Goal: Entertainment & Leisure: Consume media (video, audio)

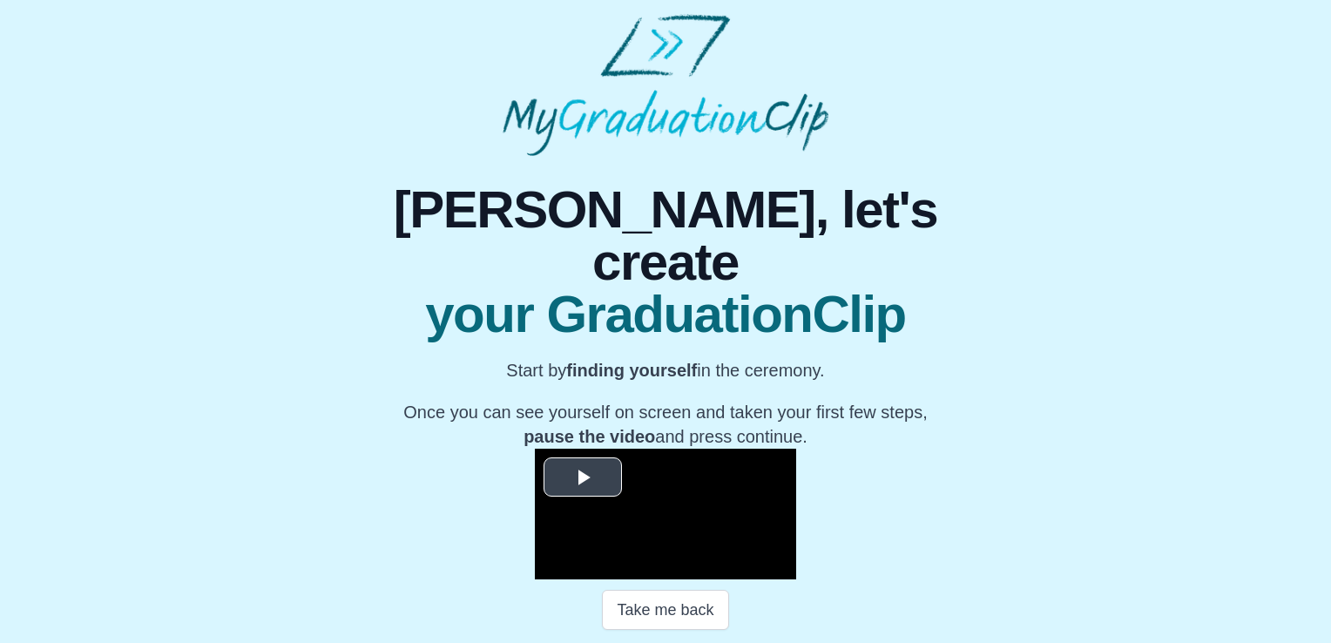
click at [575, 449] on video "Video Player" at bounding box center [665, 514] width 261 height 131
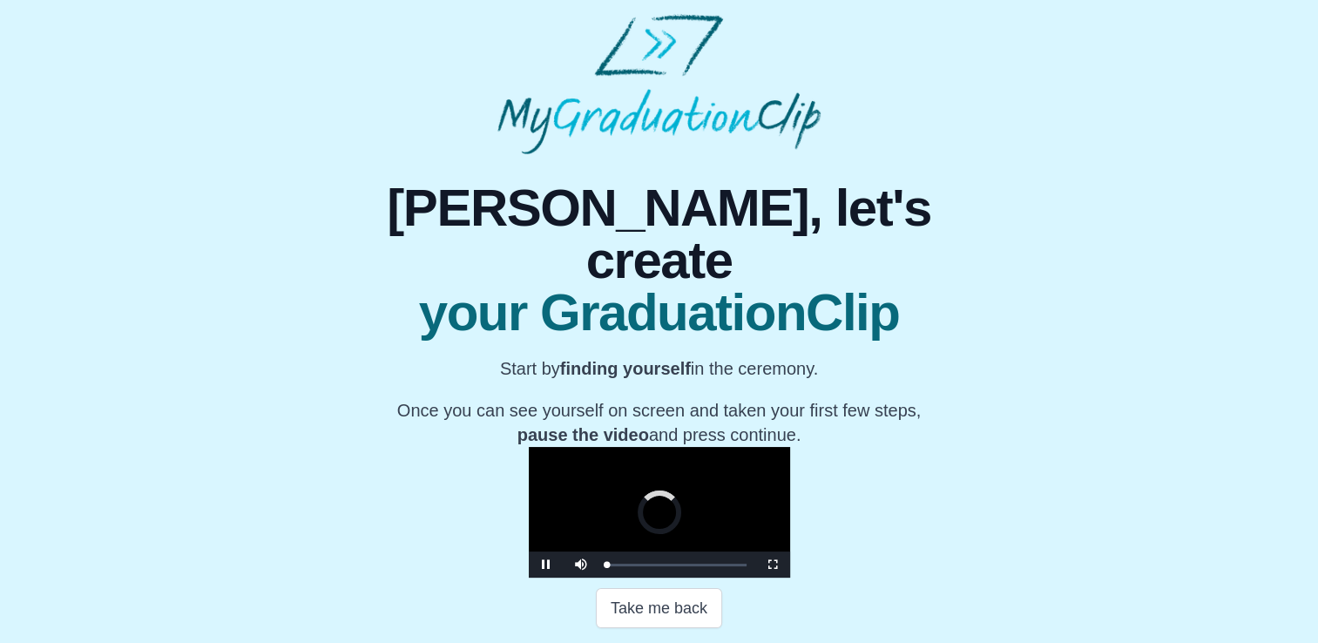
scroll to position [239, 0]
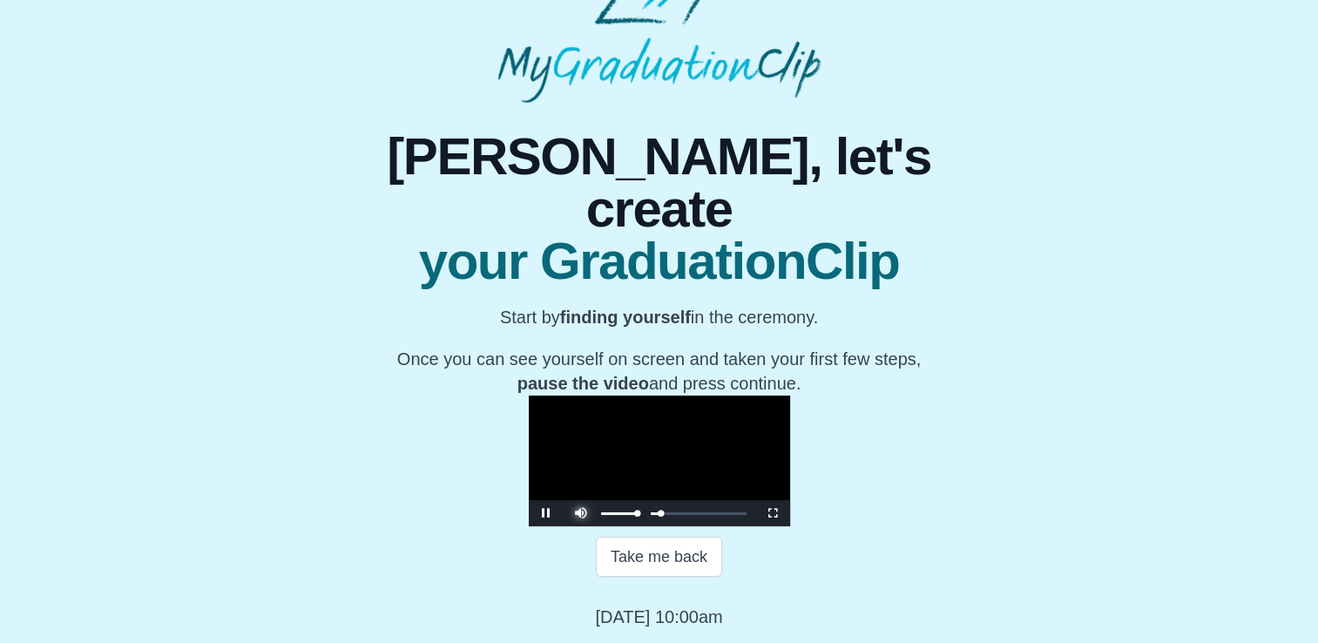
click at [581, 500] on span "Video Player" at bounding box center [581, 500] width 0 height 0
click at [773, 513] on span "Video Player" at bounding box center [773, 513] width 0 height 0
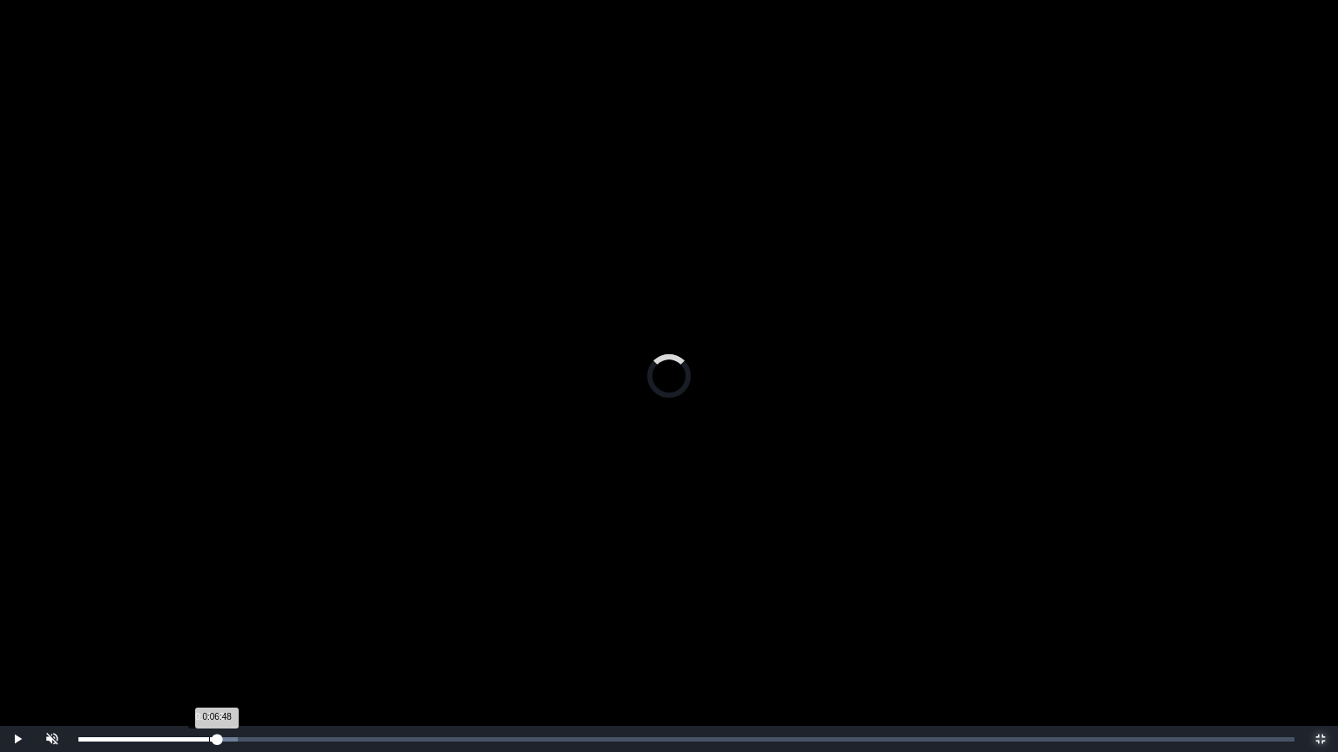
click at [209, 642] on div "0:06:48" at bounding box center [209, 740] width 1 height 4
click at [210, 642] on div "0:06:50 Progress : 0%" at bounding box center [144, 740] width 132 height 4
click at [209, 642] on div "0:07:08 Progress : 0%" at bounding box center [146, 740] width 137 height 4
click at [203, 642] on div "0:06:48 Progress : 0%" at bounding box center [143, 740] width 131 height 4
click at [192, 642] on div "0:05:53" at bounding box center [192, 740] width 1 height 4
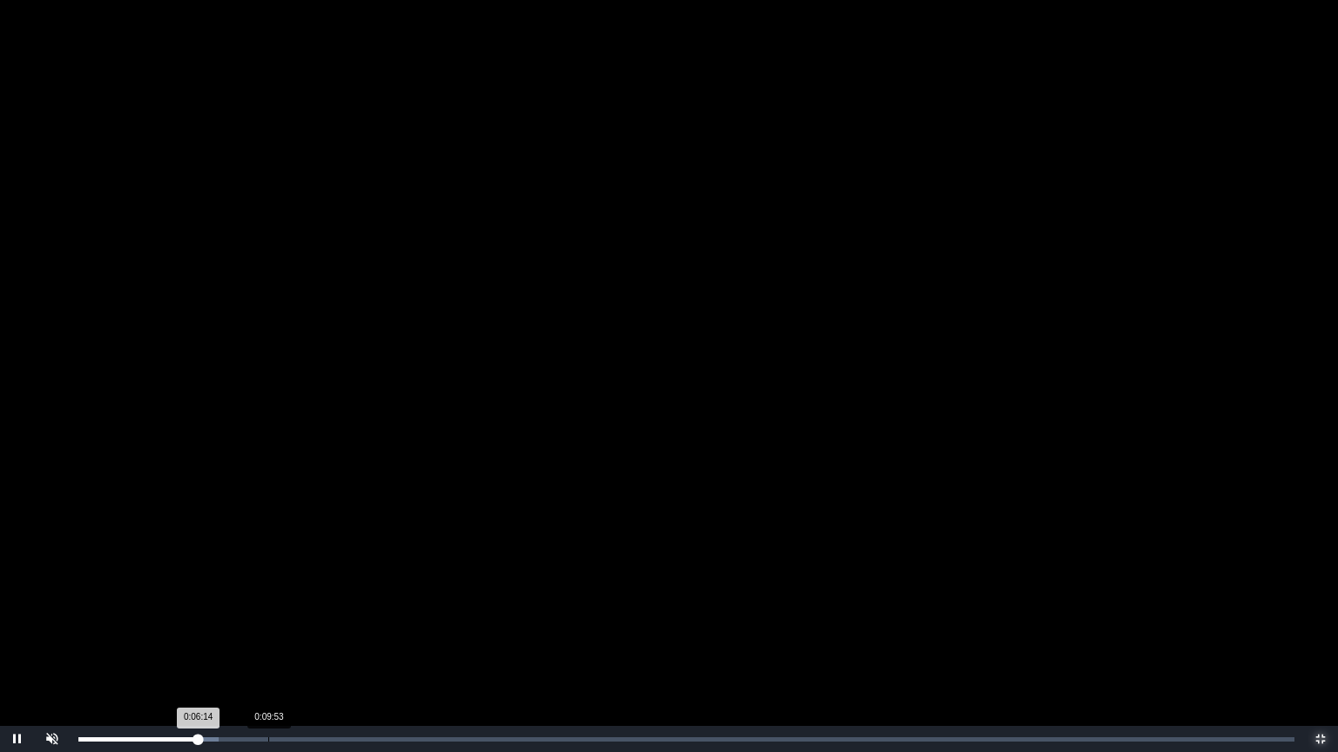
click at [268, 642] on div "0:09:53" at bounding box center [268, 740] width 1 height 4
click at [272, 642] on div "0:10:11 Progress : 0%" at bounding box center [176, 740] width 196 height 4
click at [408, 617] on video "Video Player" at bounding box center [669, 376] width 1338 height 752
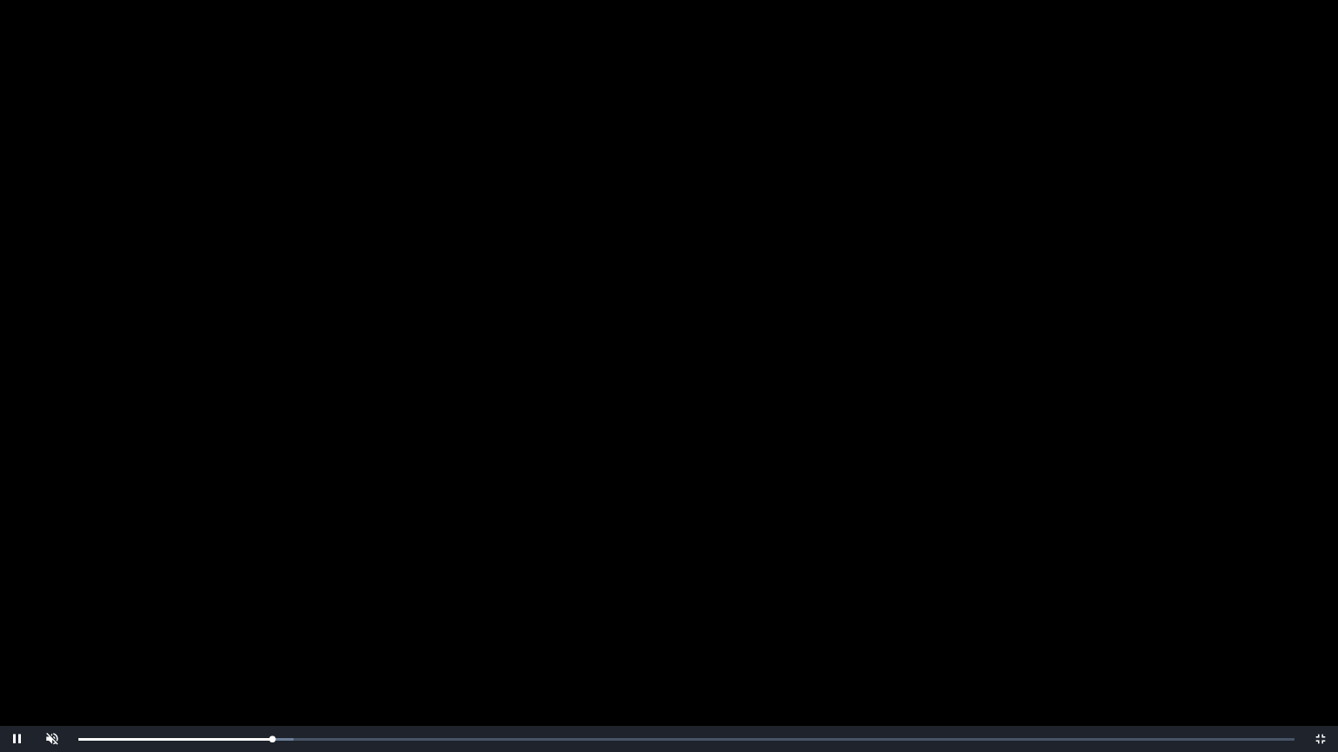
click at [408, 617] on video "Video Player" at bounding box center [669, 376] width 1338 height 752
click at [272, 642] on div "0:10:07 Progress : 0%" at bounding box center [175, 740] width 194 height 4
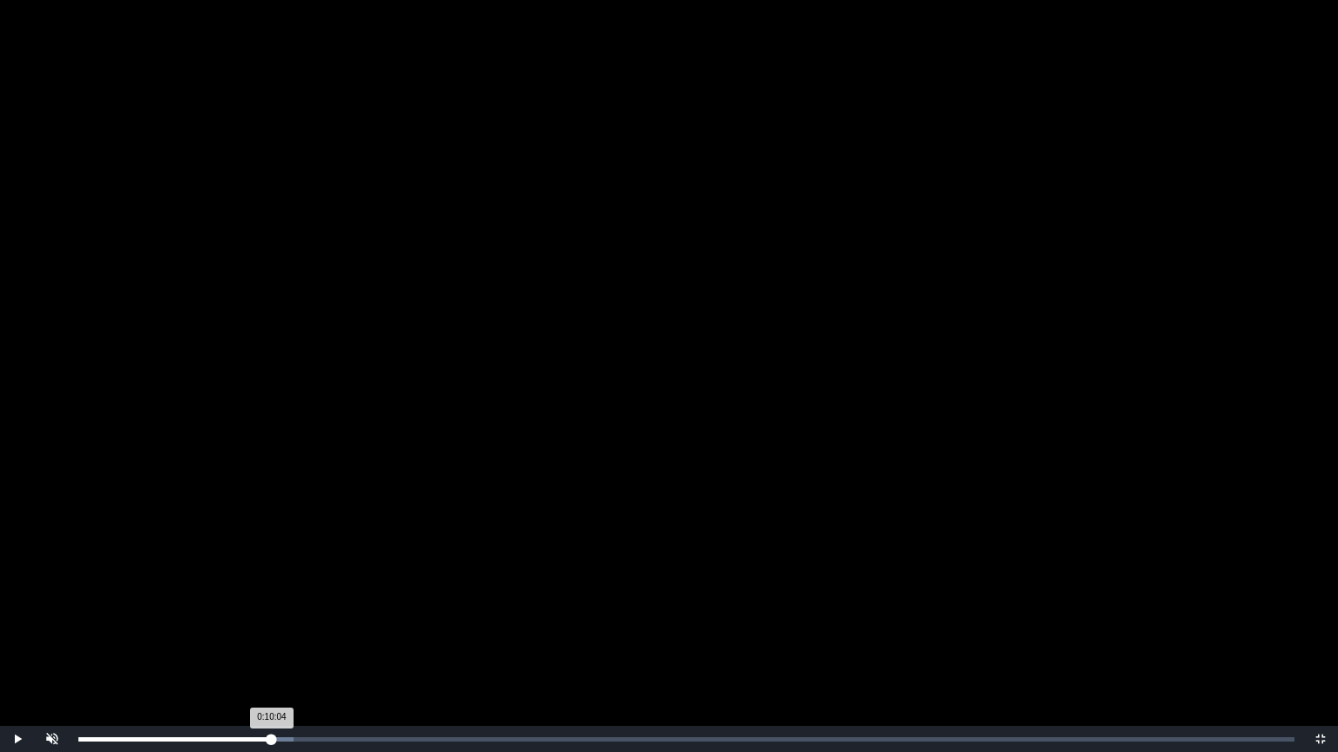
click at [272, 642] on div "0:10:04 Progress : 0%" at bounding box center [174, 740] width 193 height 4
click at [269, 642] on div "0:10:04 Progress : 0%" at bounding box center [174, 740] width 193 height 4
click at [430, 583] on video "Video Player" at bounding box center [669, 376] width 1338 height 752
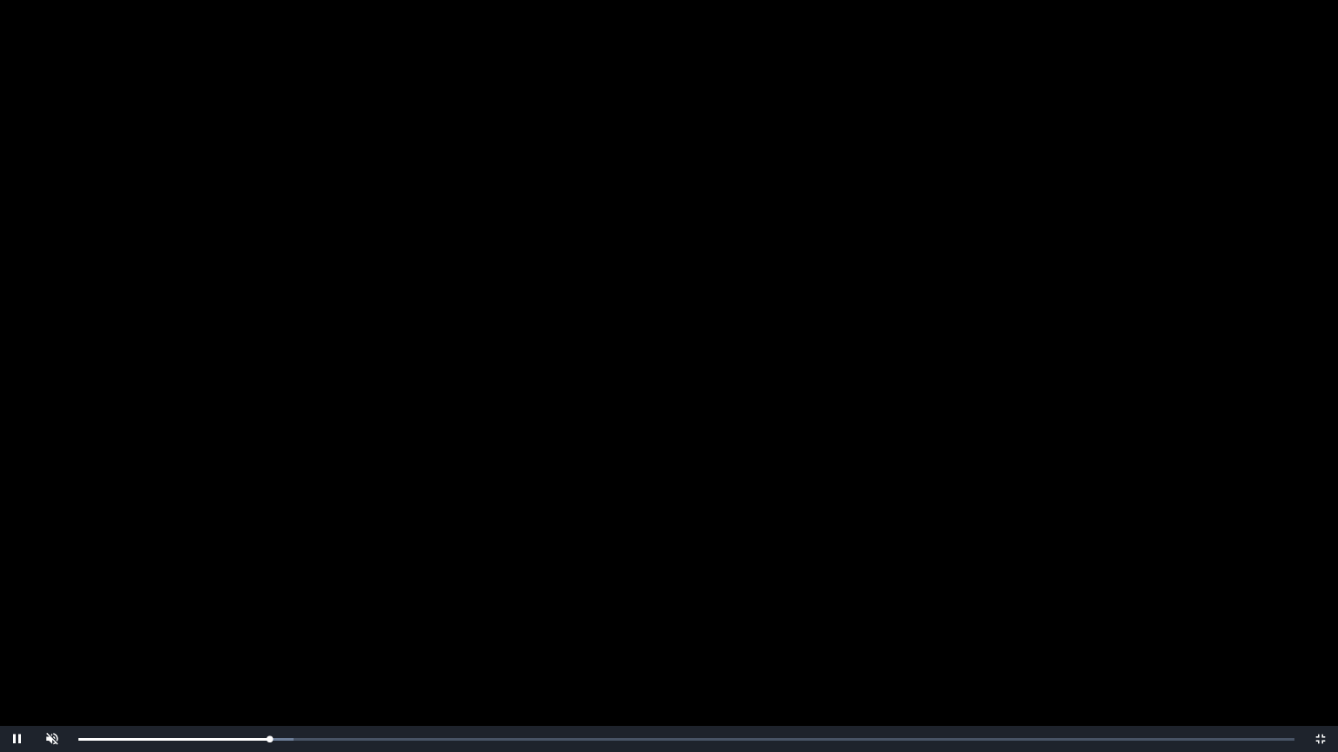
click at [430, 583] on video "Video Player" at bounding box center [669, 376] width 1338 height 752
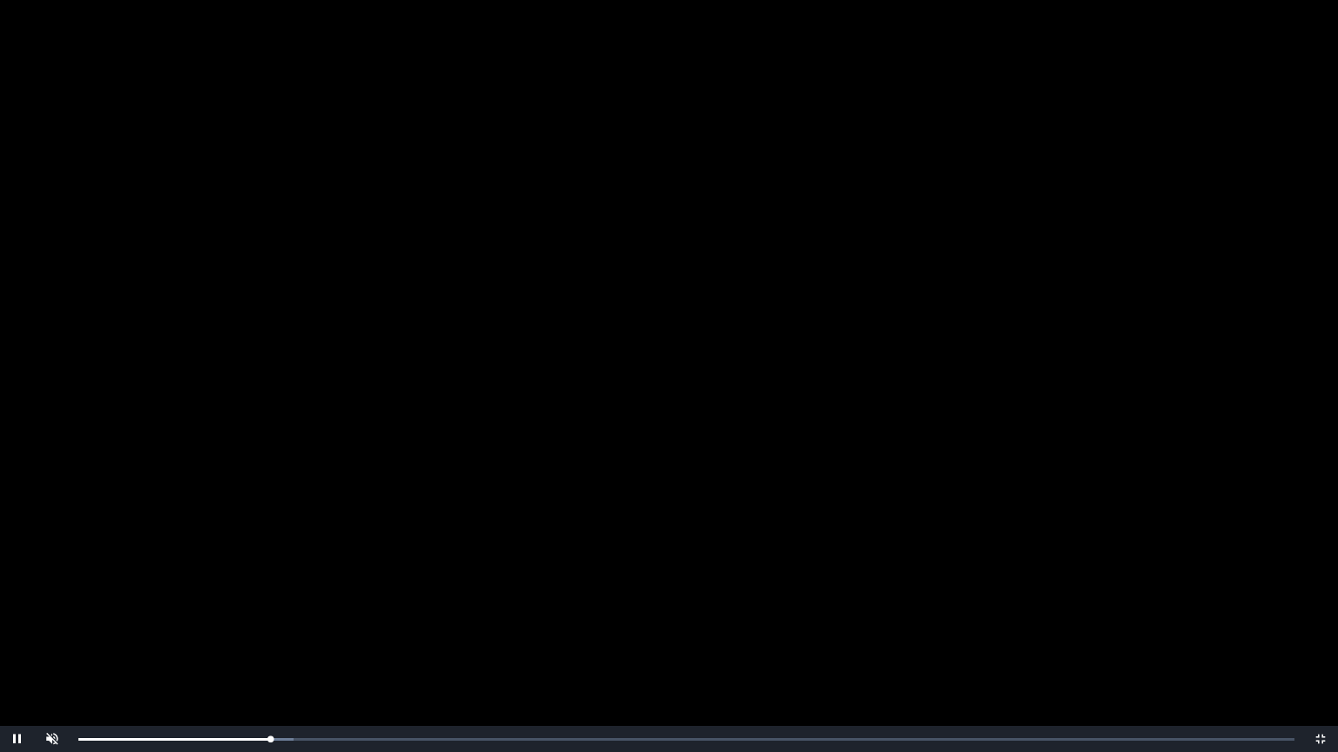
click at [430, 583] on video "Video Player" at bounding box center [669, 376] width 1338 height 752
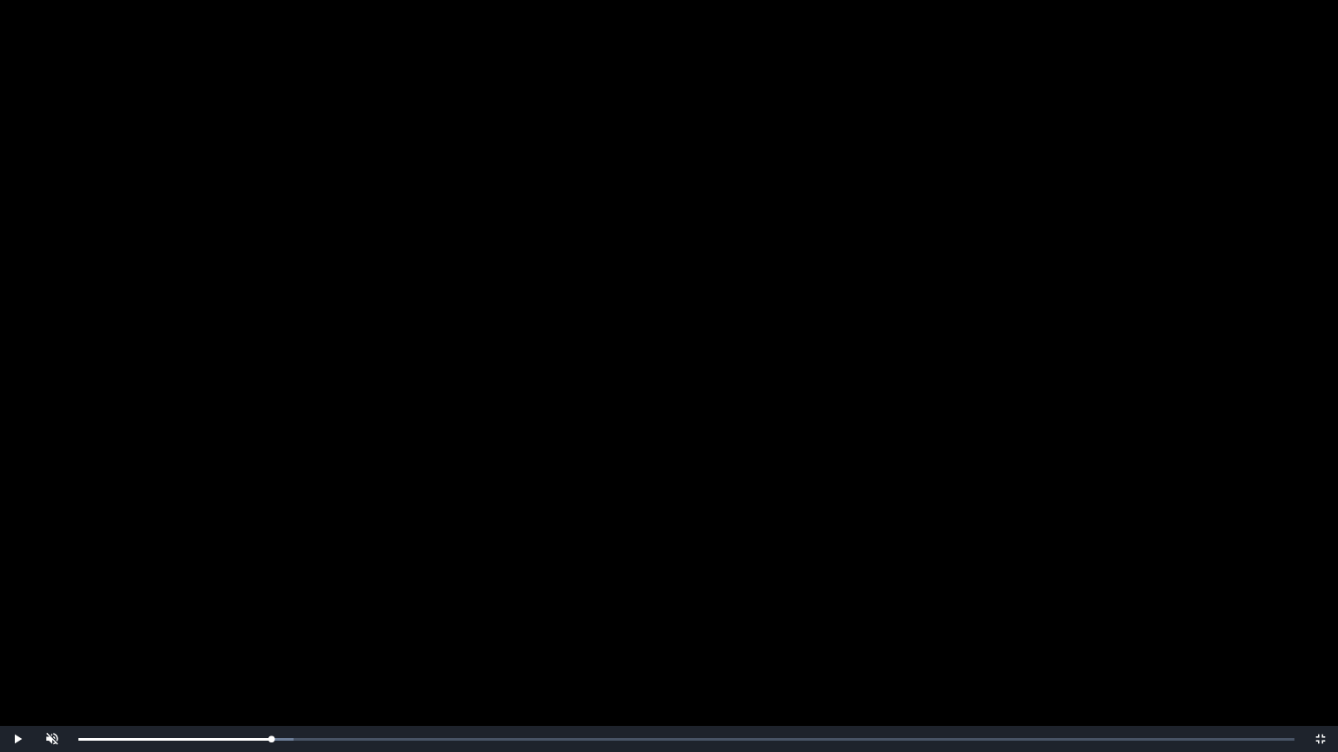
click at [430, 583] on video "Video Player" at bounding box center [669, 376] width 1338 height 752
click at [637, 493] on video "Video Player" at bounding box center [669, 376] width 1338 height 752
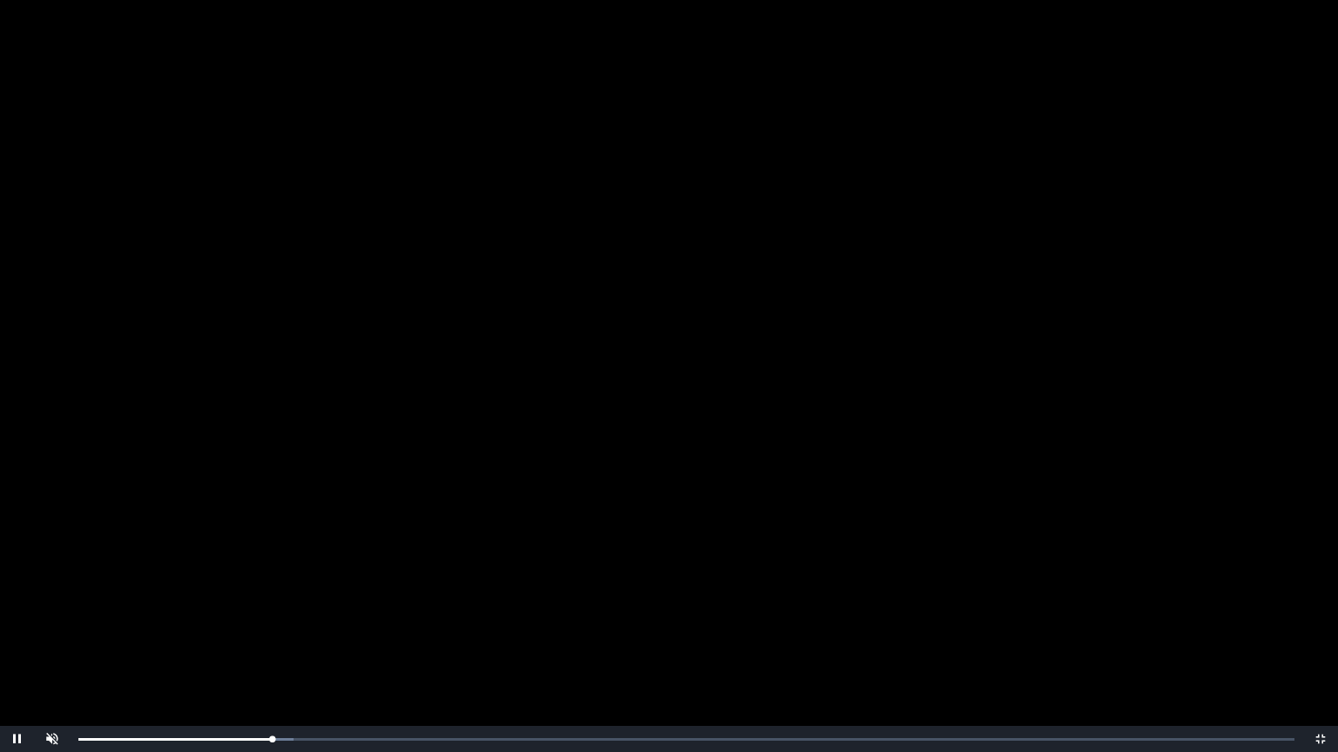
click at [637, 493] on video "Video Player" at bounding box center [669, 376] width 1338 height 752
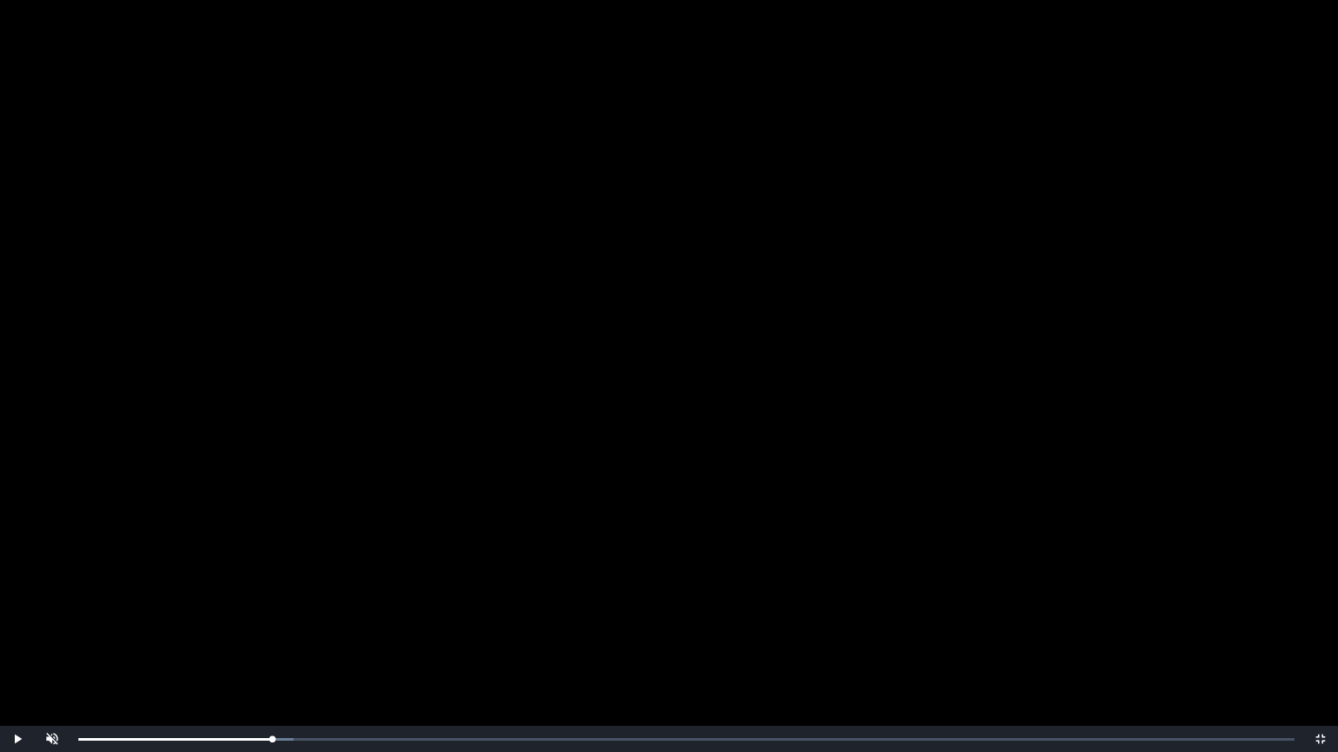
click at [637, 493] on video "Video Player" at bounding box center [669, 376] width 1338 height 752
click at [406, 616] on video "Video Player" at bounding box center [669, 376] width 1338 height 752
click at [463, 642] on div "Loaded : 0% 0:20:03 0:10:11 Progress : 0%" at bounding box center [686, 739] width 1233 height 26
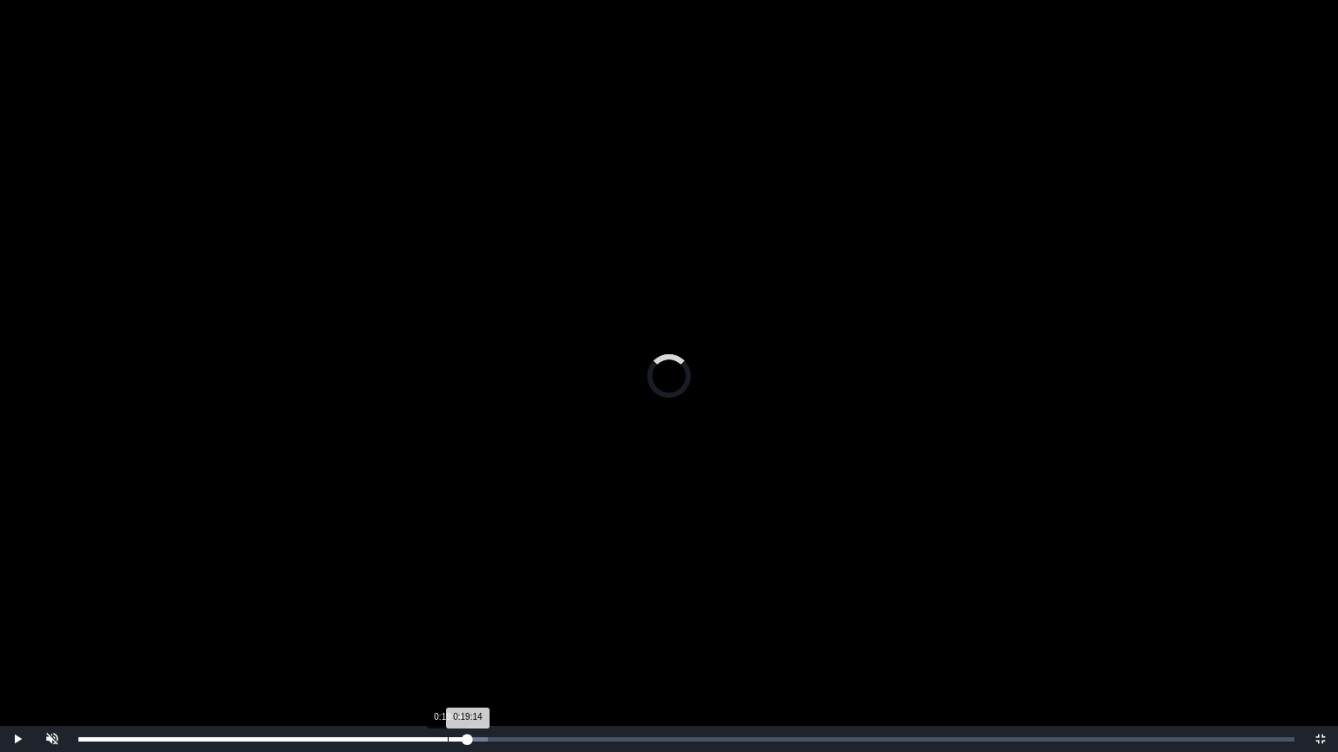
click at [448, 642] on div "Loaded : 0% 0:19:14 0:19:14 Progress : 0%" at bounding box center [686, 739] width 1233 height 26
click at [471, 642] on div "Loaded : 0% 0:20:22 0:20:27 Progress : 0%" at bounding box center [686, 739] width 1233 height 26
click at [471, 642] on div "0:20:46 Progress : 0%" at bounding box center [274, 740] width 393 height 4
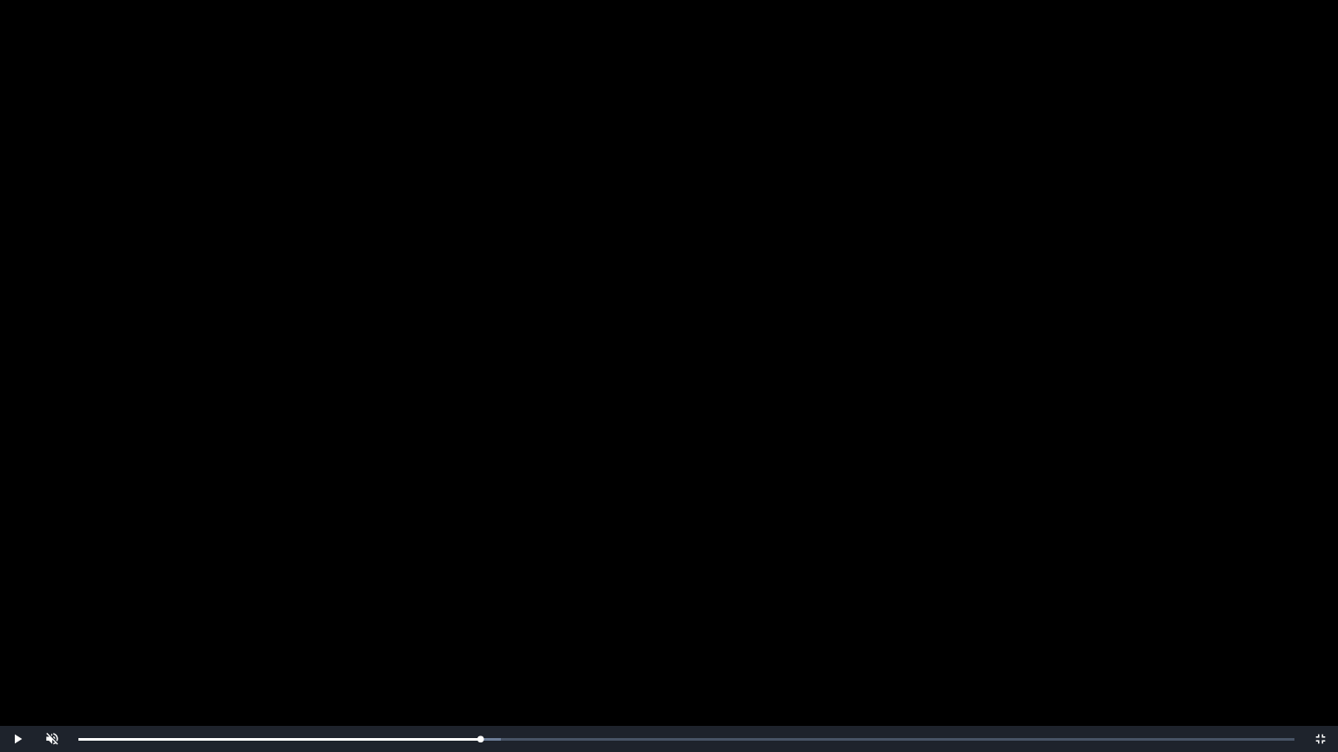
click at [568, 491] on video "Video Player" at bounding box center [669, 376] width 1338 height 752
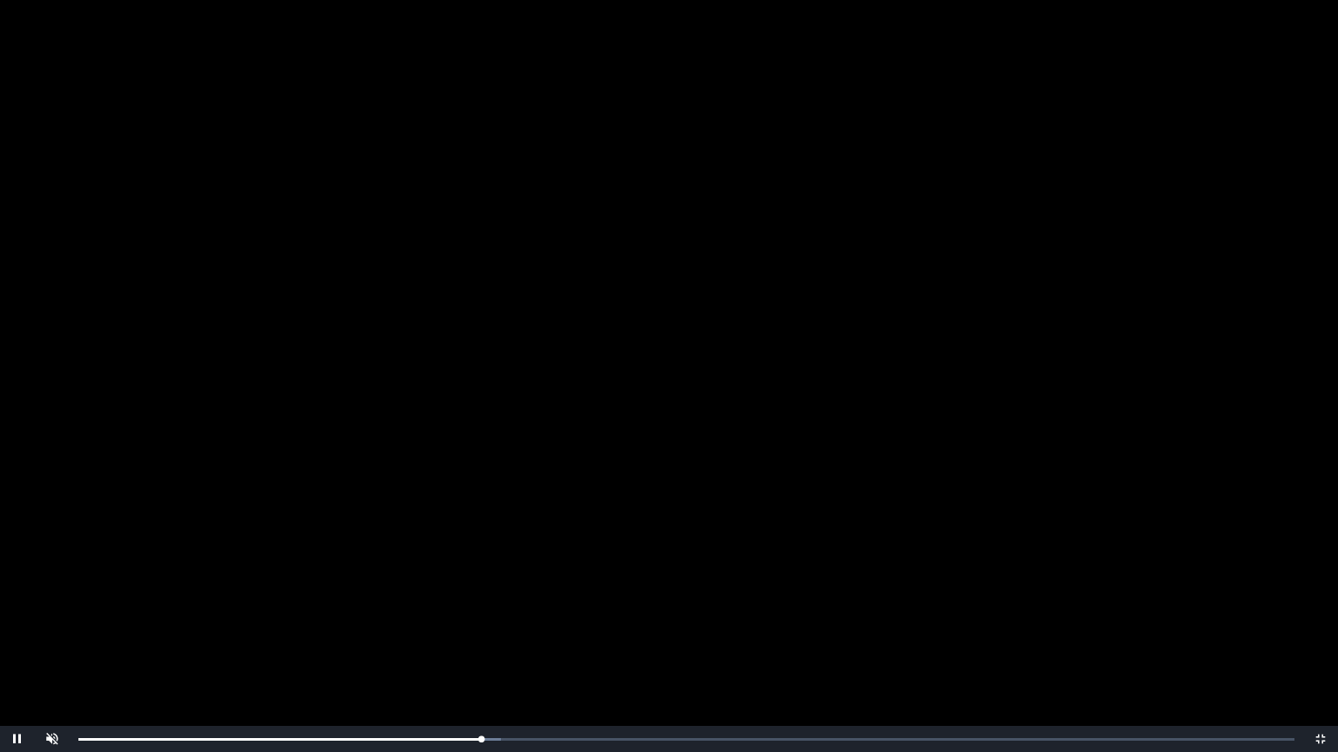
click at [568, 491] on video "Video Player" at bounding box center [669, 376] width 1338 height 752
click at [477, 642] on div "0:20:58 Progress : 0%" at bounding box center [279, 740] width 402 height 4
click at [535, 610] on video "Video Player" at bounding box center [669, 376] width 1338 height 752
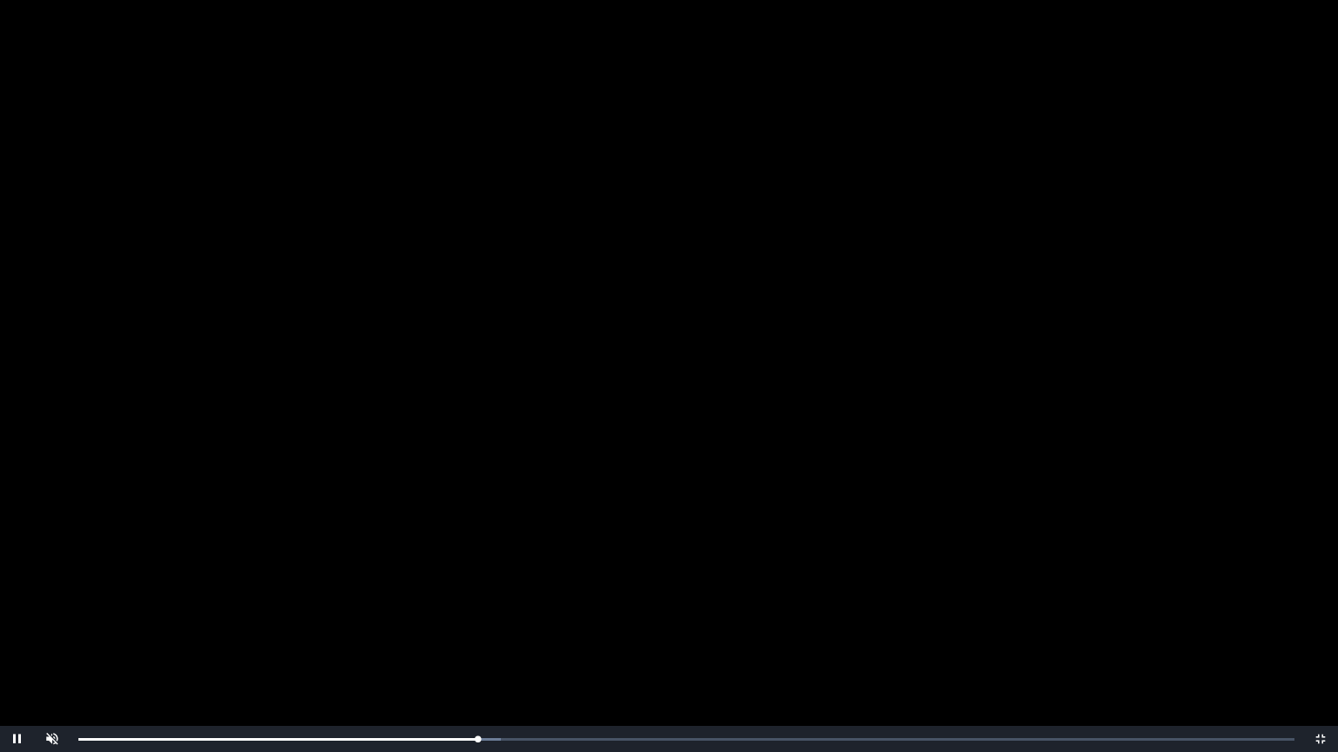
click at [535, 610] on video "Video Player" at bounding box center [669, 376] width 1338 height 752
click at [1320, 642] on span "Video Player" at bounding box center [1320, 739] width 0 height 0
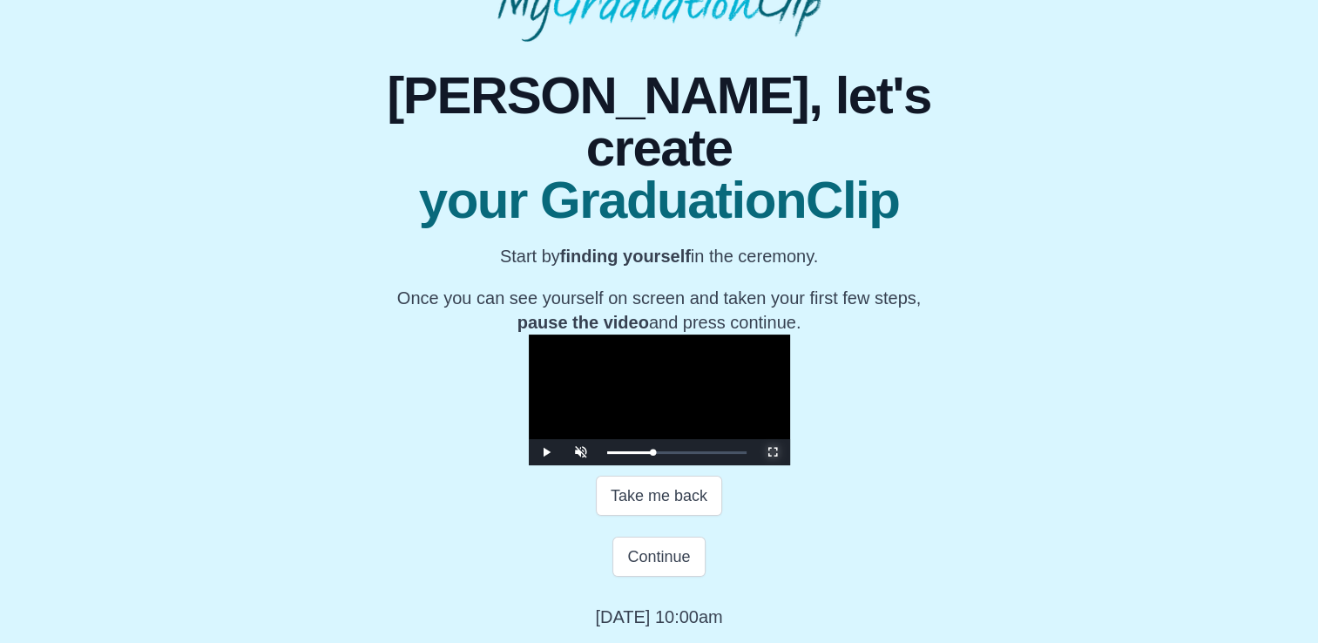
scroll to position [258, 0]
click at [773, 452] on span "Video Player" at bounding box center [773, 452] width 0 height 0
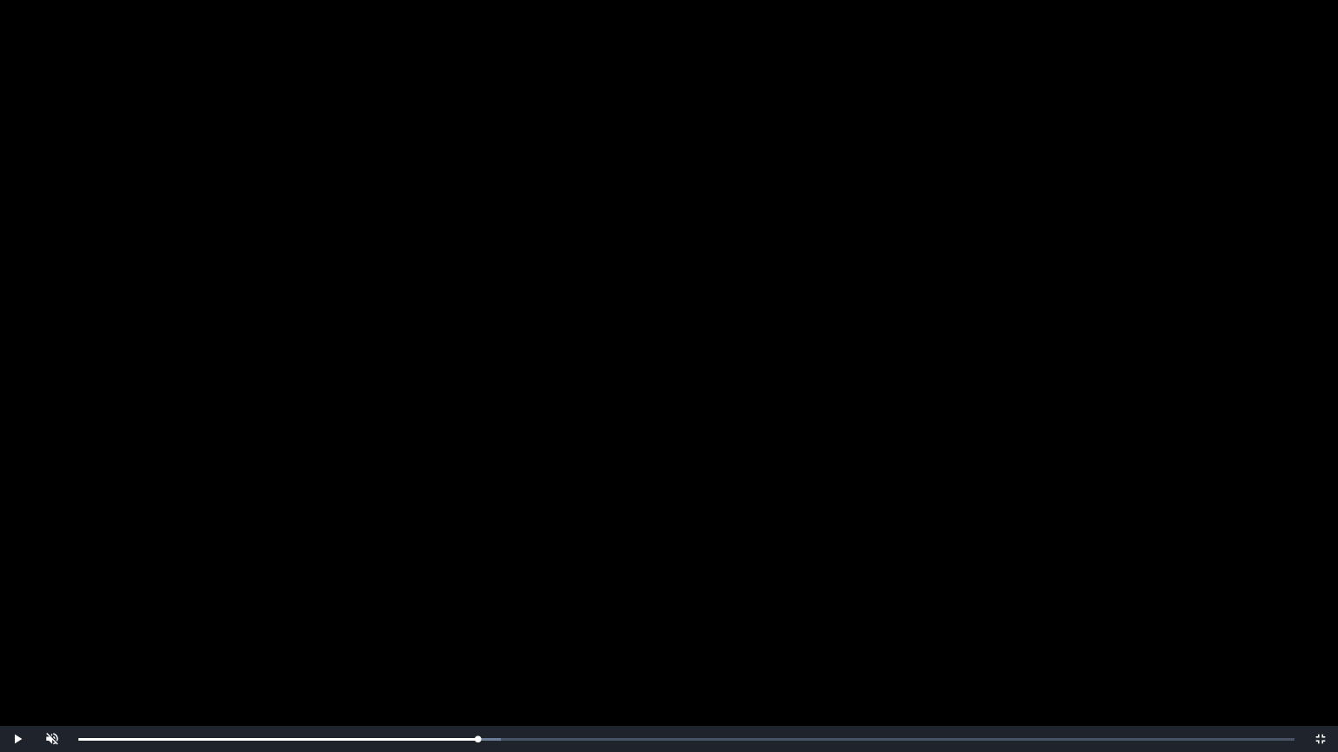
click at [712, 463] on video "Video Player" at bounding box center [669, 376] width 1338 height 752
click at [439, 346] on video "Video Player" at bounding box center [669, 376] width 1338 height 752
click at [274, 642] on div "Loaded : 0% 0:10:12 0:21:02 Progress : 0%" at bounding box center [686, 739] width 1233 height 26
click at [271, 642] on div "0:10:01 Progress : 0%" at bounding box center [176, 740] width 197 height 4
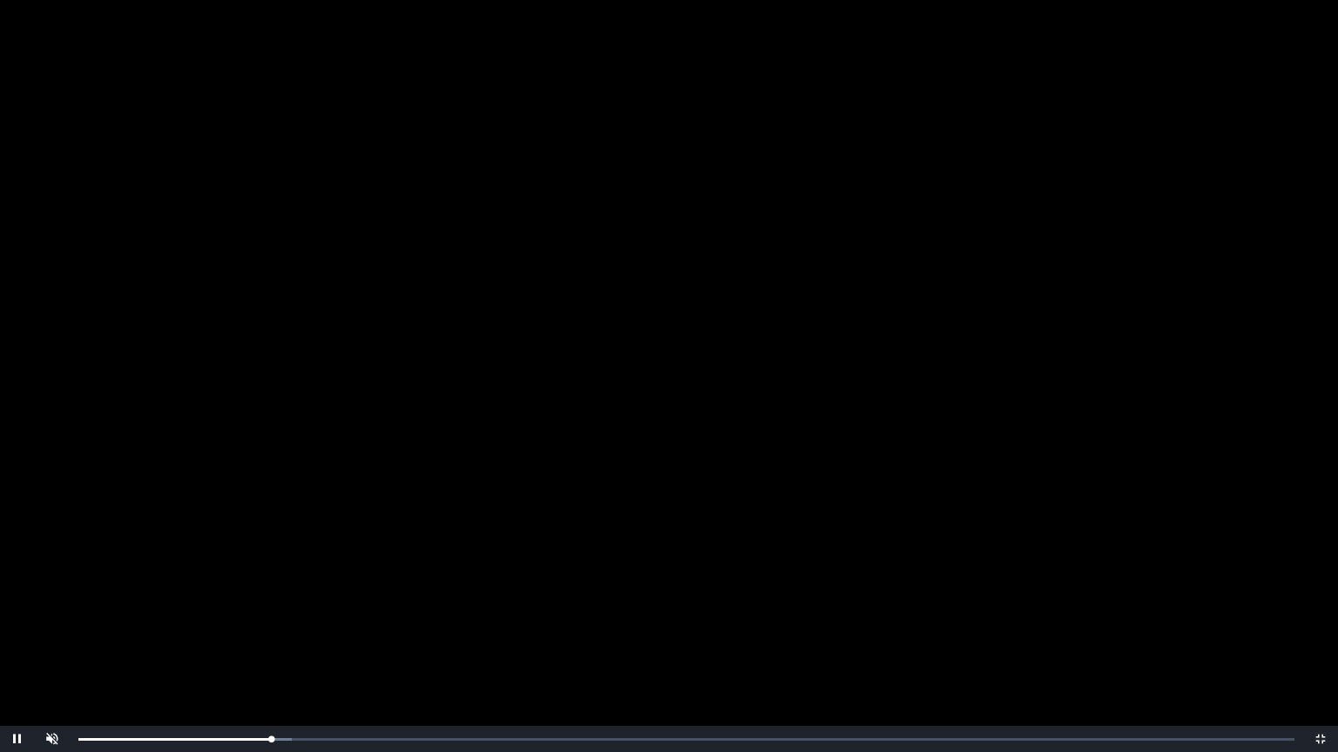
click at [320, 594] on video "Video Player" at bounding box center [669, 376] width 1338 height 752
click at [574, 584] on video "Video Player" at bounding box center [669, 376] width 1338 height 752
click at [653, 490] on video "Video Player" at bounding box center [669, 376] width 1338 height 752
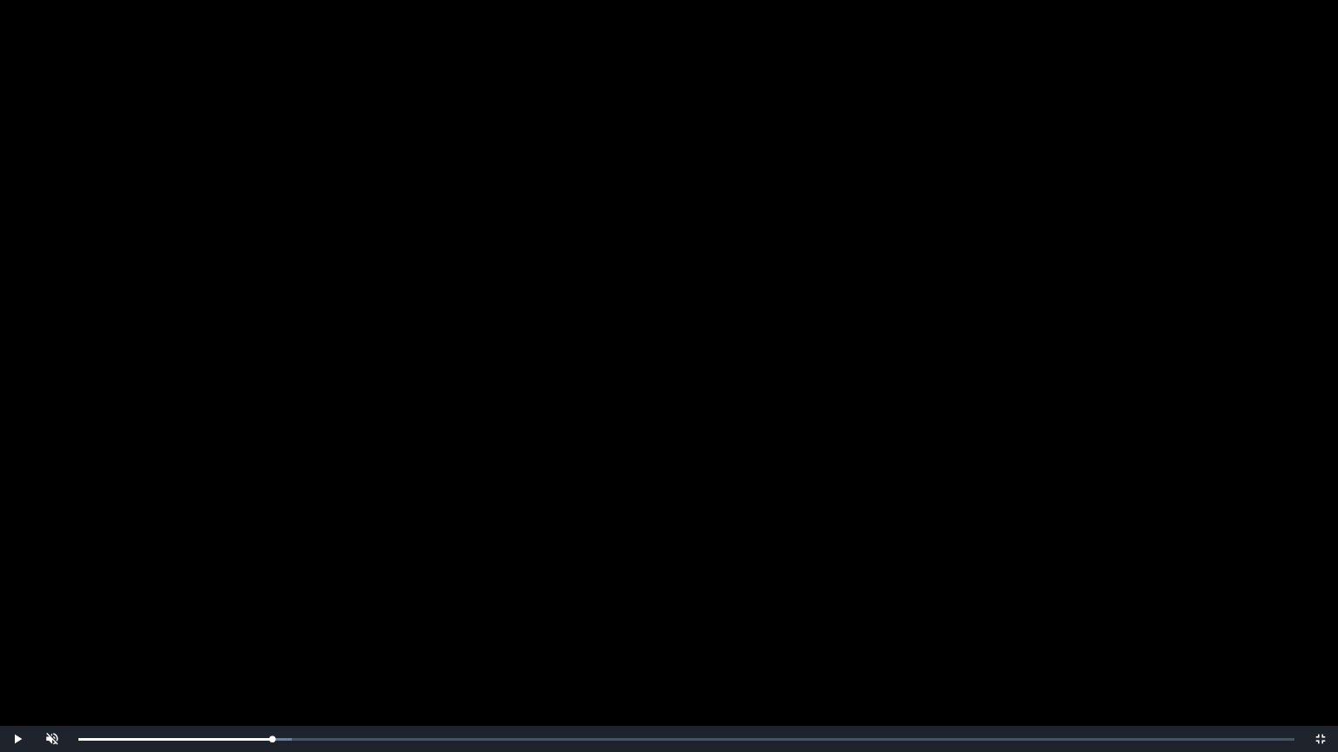
click at [653, 490] on video "Video Player" at bounding box center [669, 376] width 1338 height 752
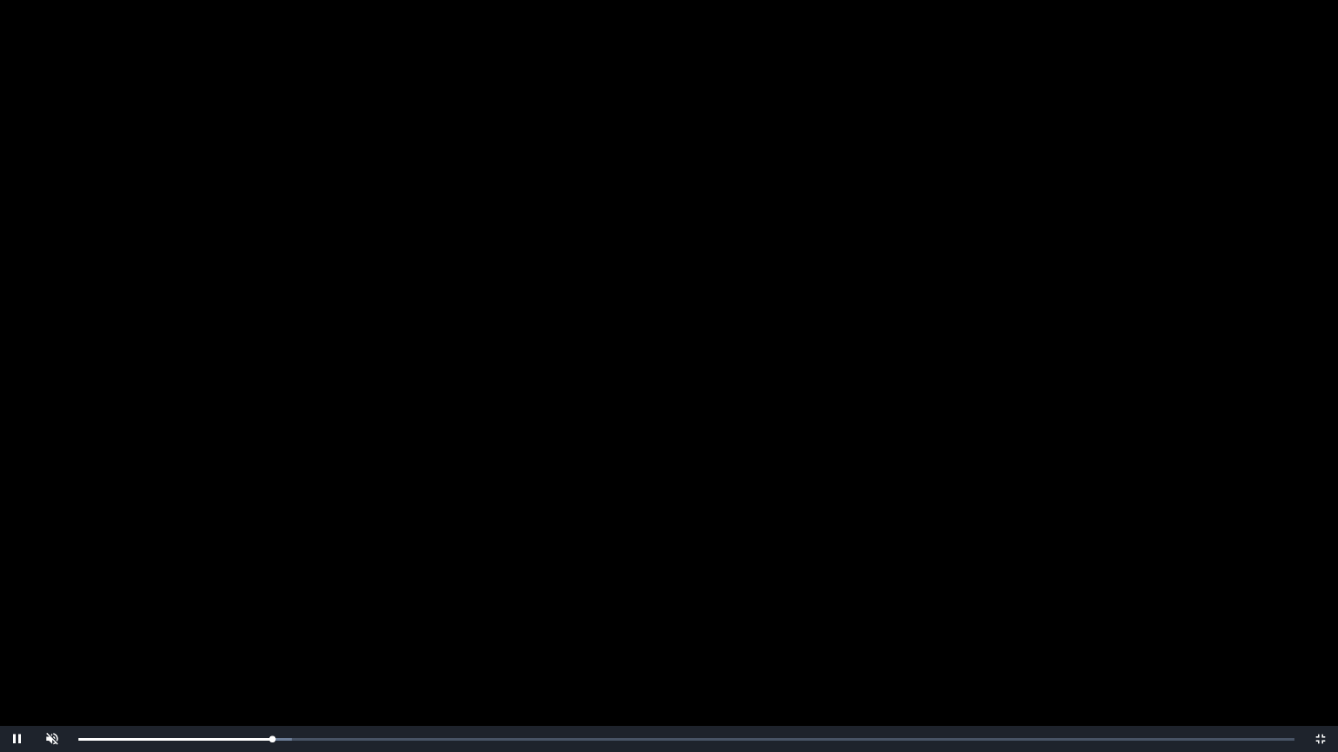
click at [653, 490] on video "Video Player" at bounding box center [669, 376] width 1338 height 752
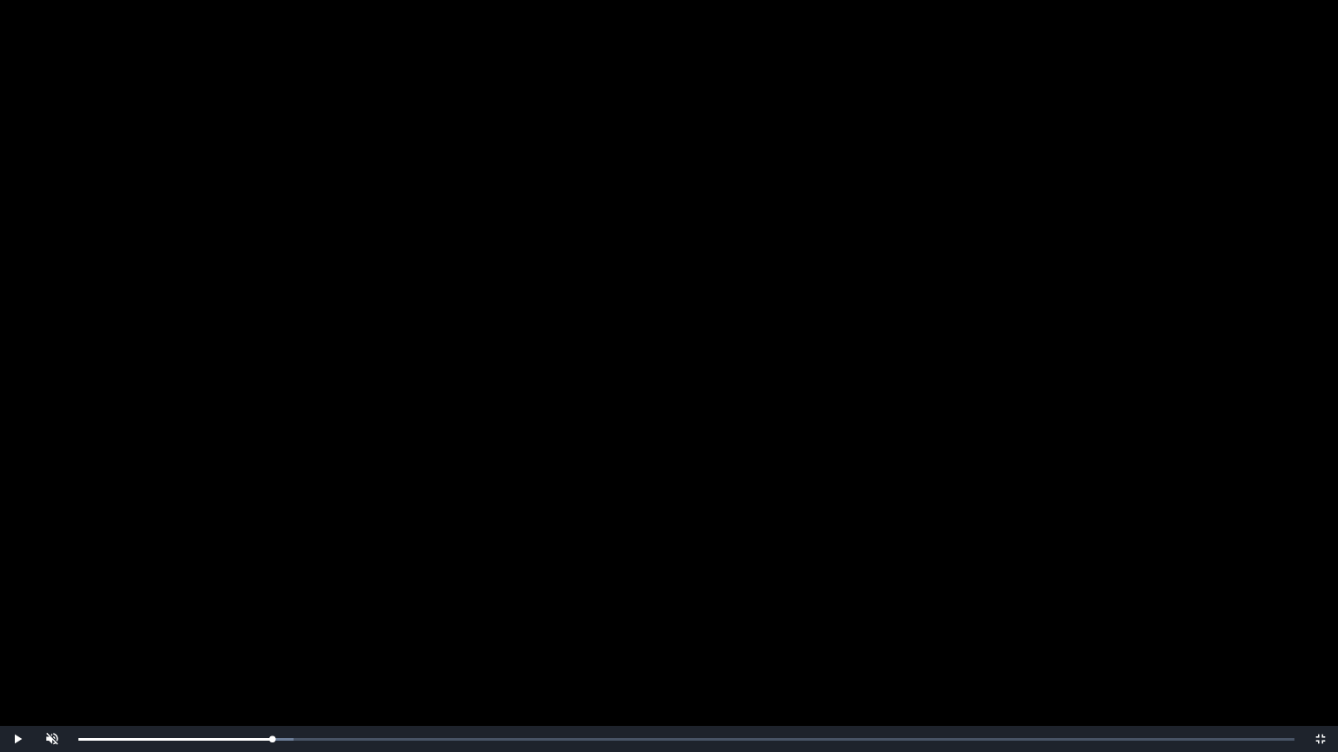
click at [653, 490] on video "Video Player" at bounding box center [669, 376] width 1338 height 752
click at [270, 642] on div "0:10:07 Progress : 0%" at bounding box center [175, 740] width 194 height 4
click at [428, 556] on video "Video Player" at bounding box center [669, 376] width 1338 height 752
click at [767, 360] on video "Video Player" at bounding box center [669, 376] width 1338 height 752
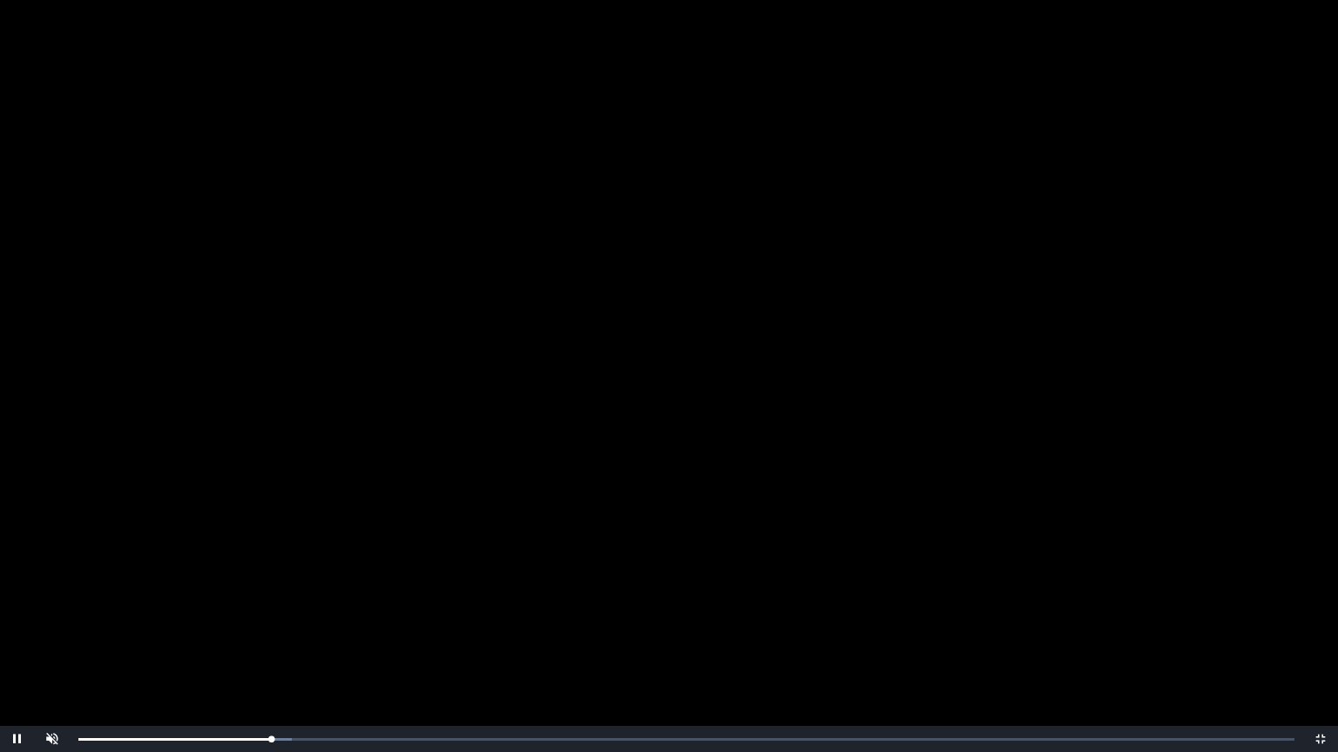
click at [767, 360] on video "Video Player" at bounding box center [669, 376] width 1338 height 752
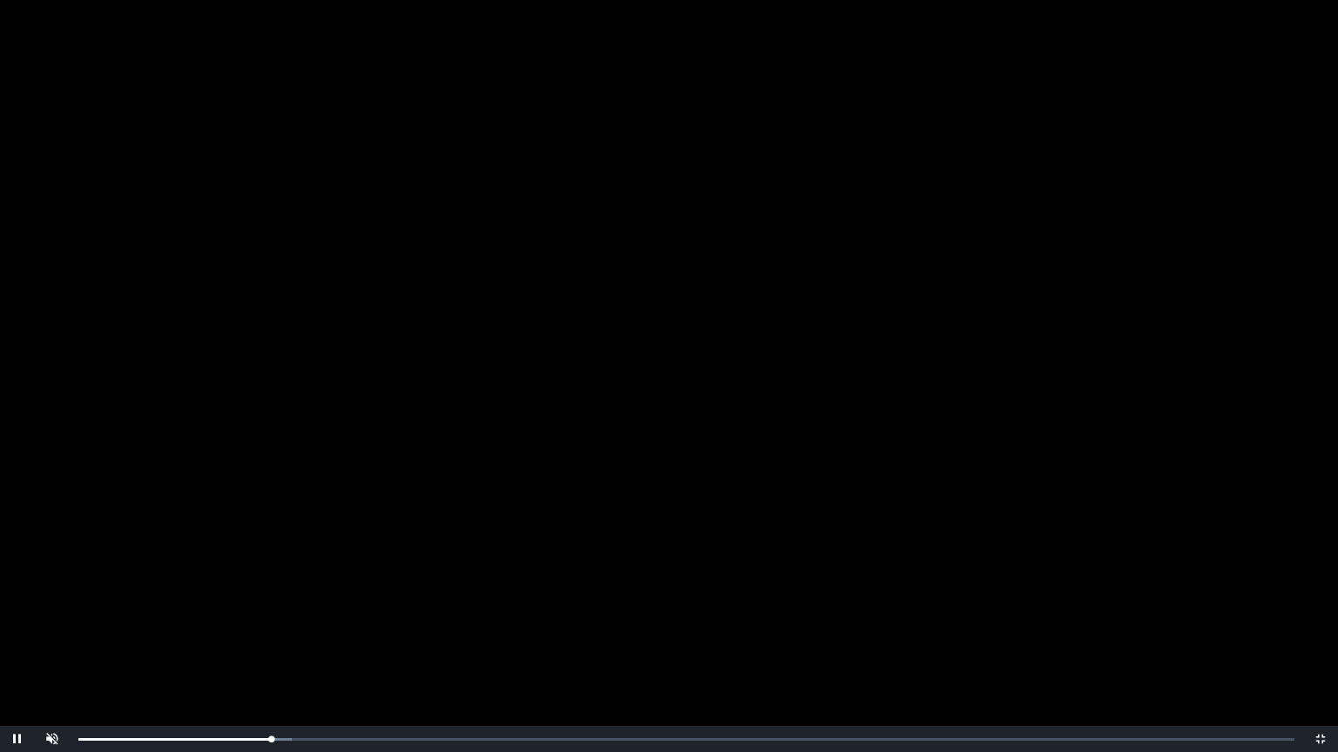
click at [767, 360] on video "Video Player" at bounding box center [669, 376] width 1338 height 752
click at [742, 366] on video "Video Player" at bounding box center [669, 376] width 1338 height 752
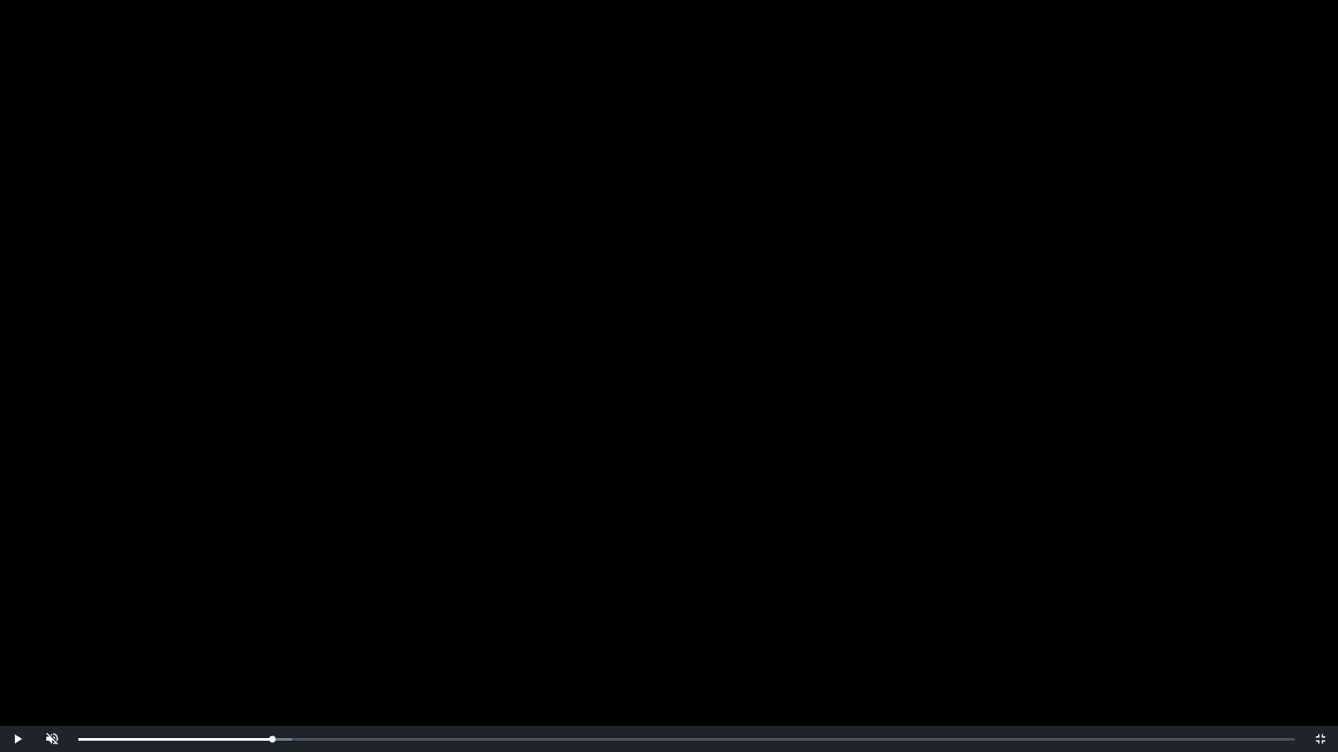
click at [742, 366] on video "Video Player" at bounding box center [669, 376] width 1338 height 752
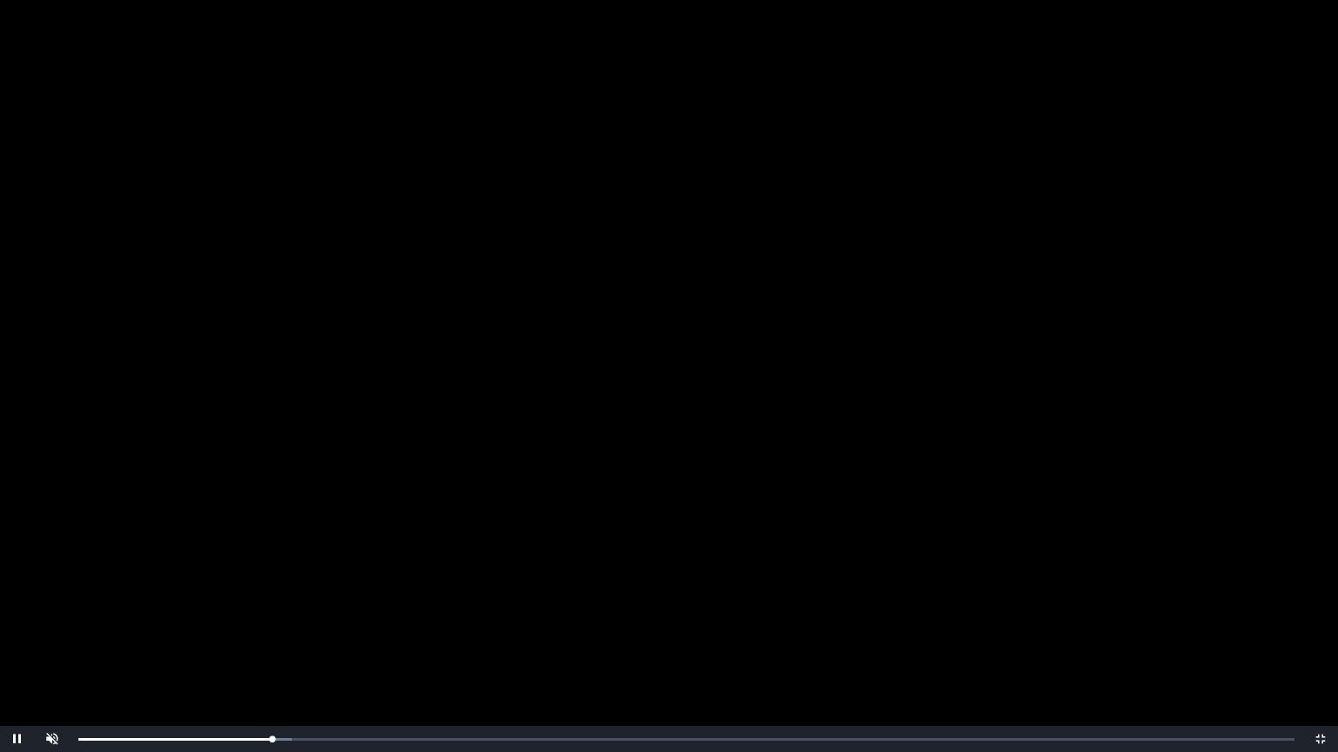
click at [742, 366] on video "Video Player" at bounding box center [669, 376] width 1338 height 752
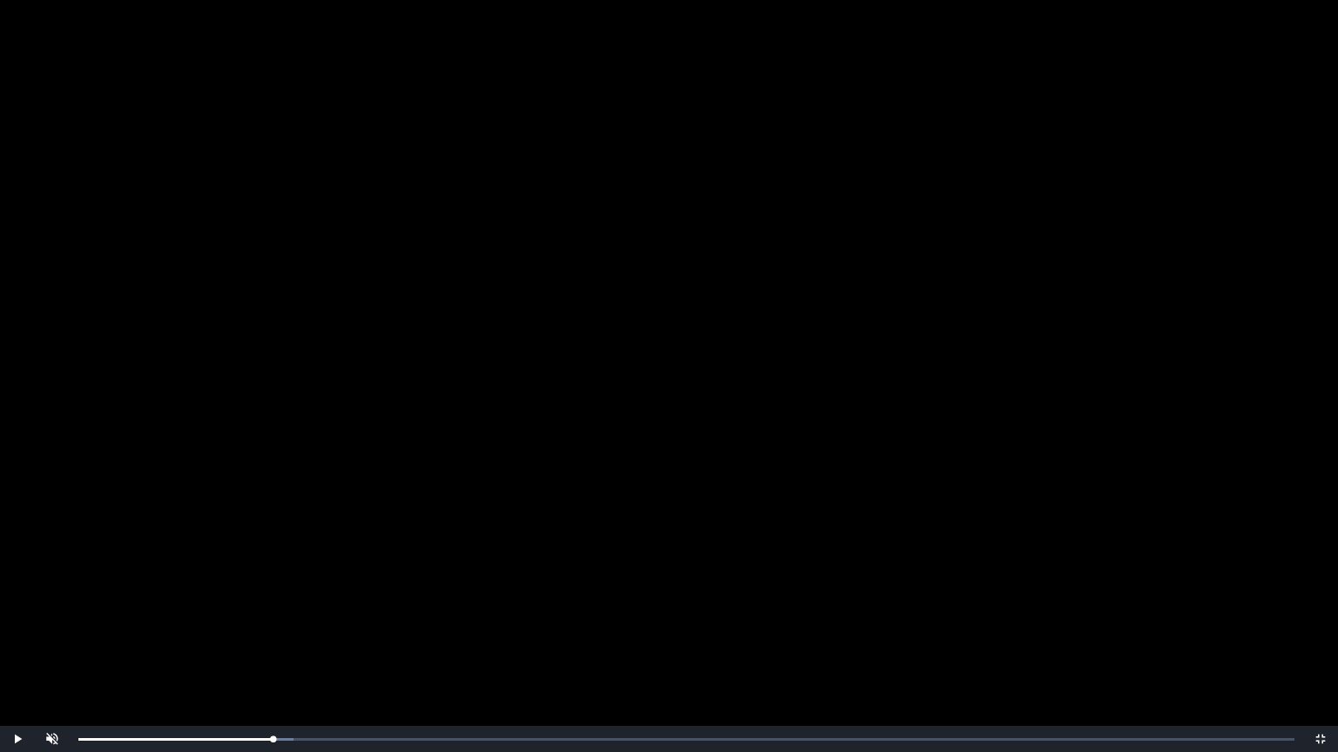
click at [742, 366] on video "Video Player" at bounding box center [669, 376] width 1338 height 752
click at [849, 318] on video "Video Player" at bounding box center [669, 376] width 1338 height 752
click at [1320, 642] on span "Video Player" at bounding box center [1320, 739] width 0 height 0
